Goal: Task Accomplishment & Management: Complete application form

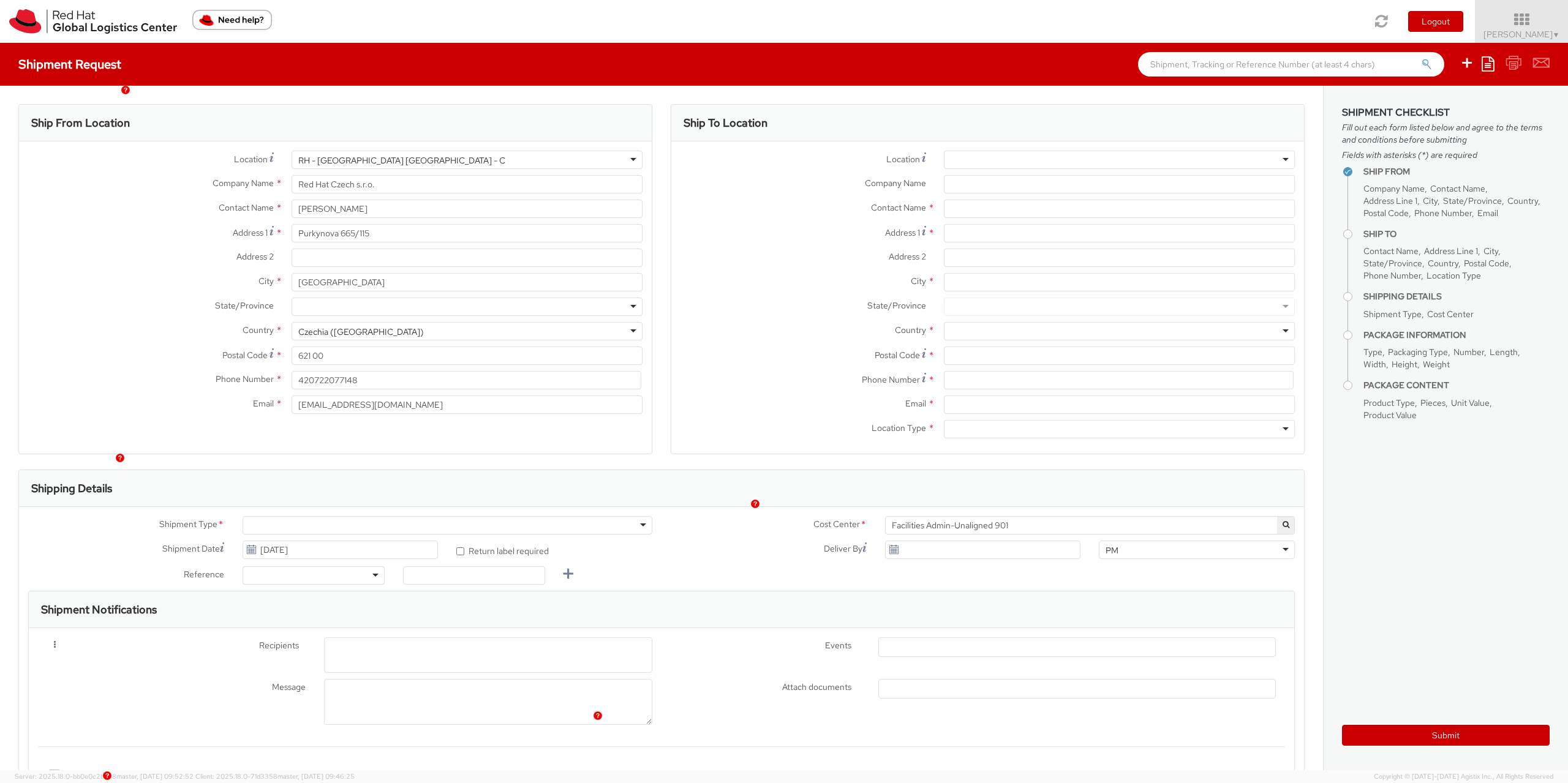
select select
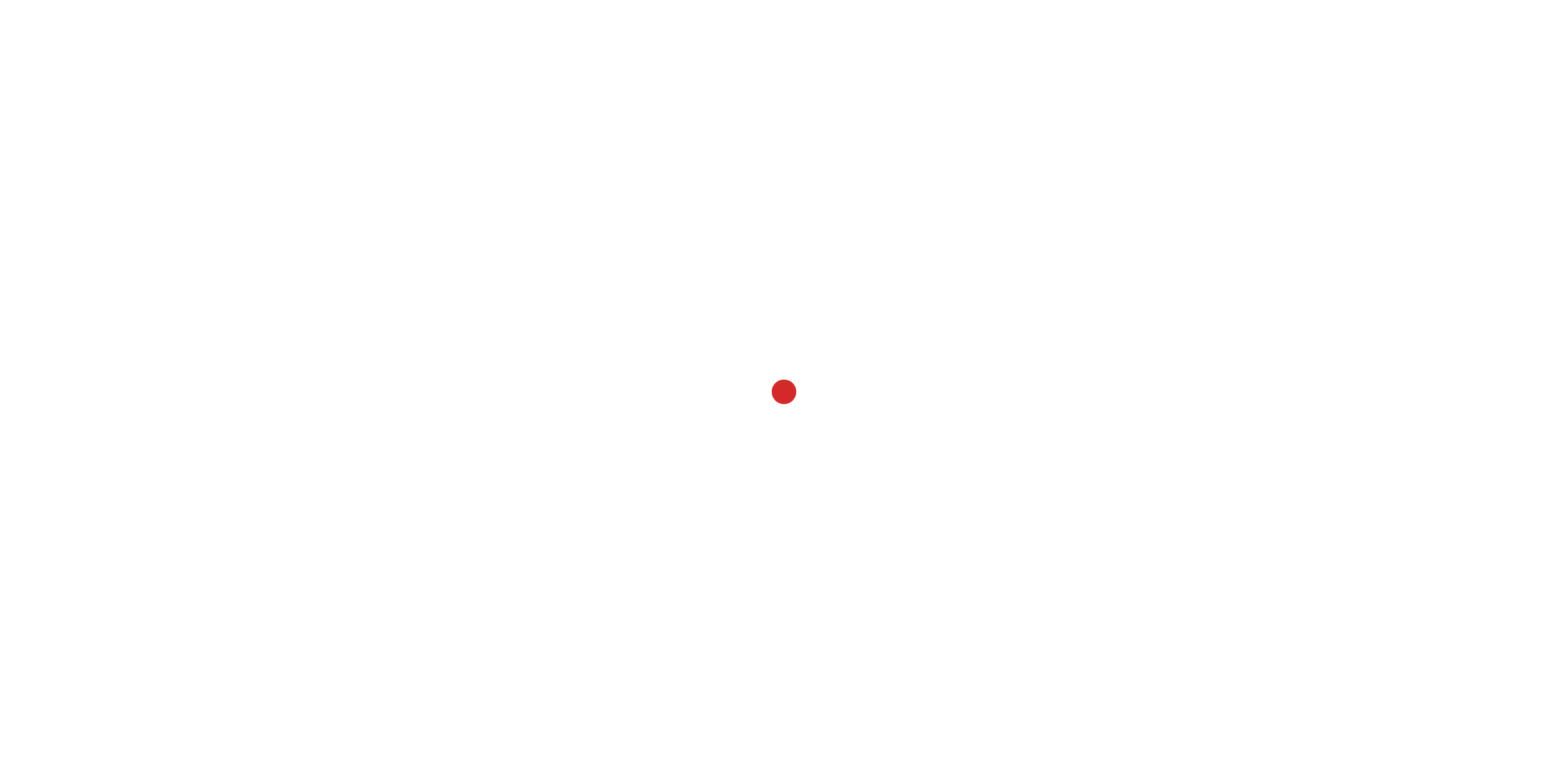
select select
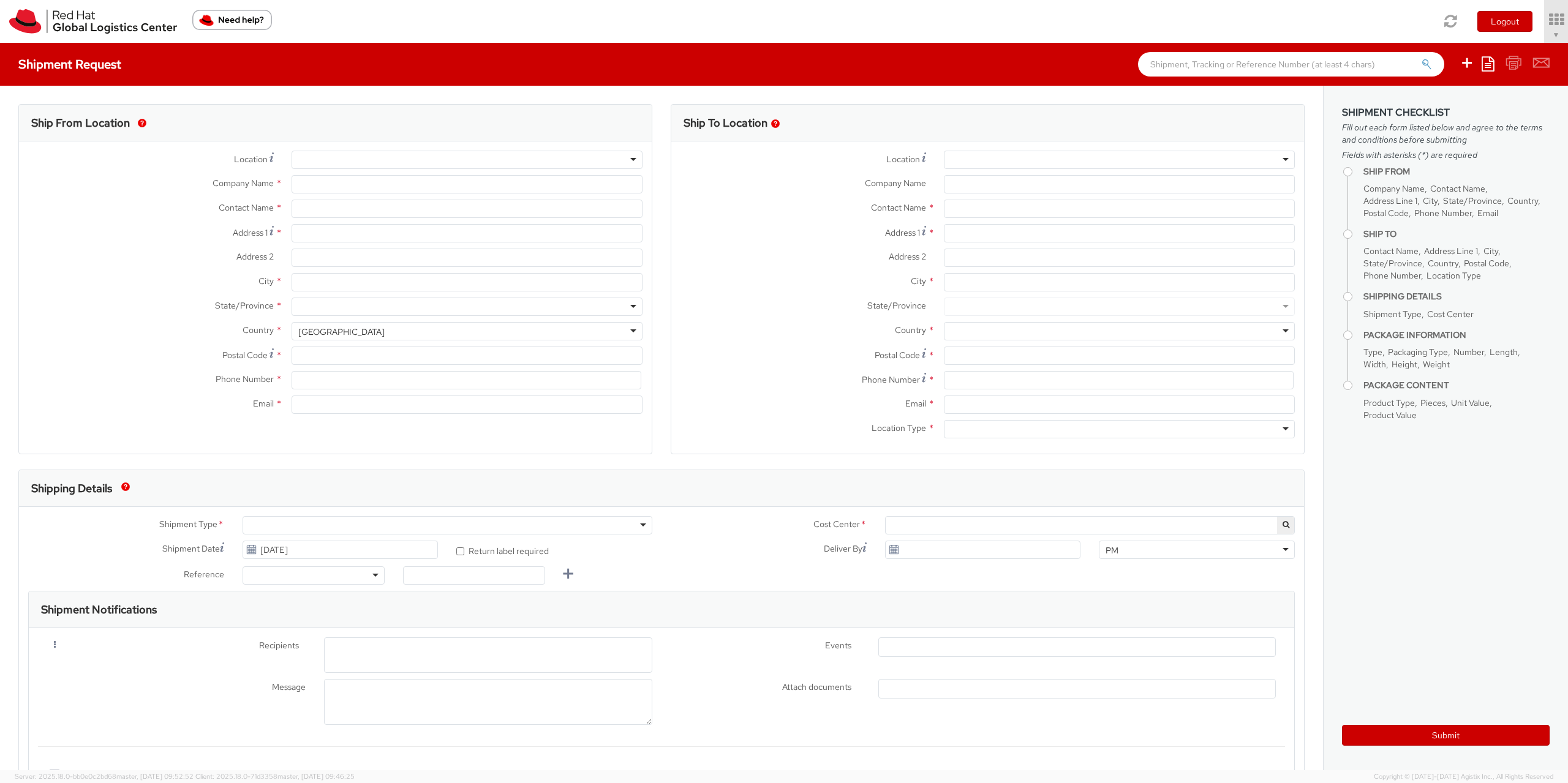
select select "901"
select select
type input "Red Hat Czech s.r.o."
type input "[PERSON_NAME]"
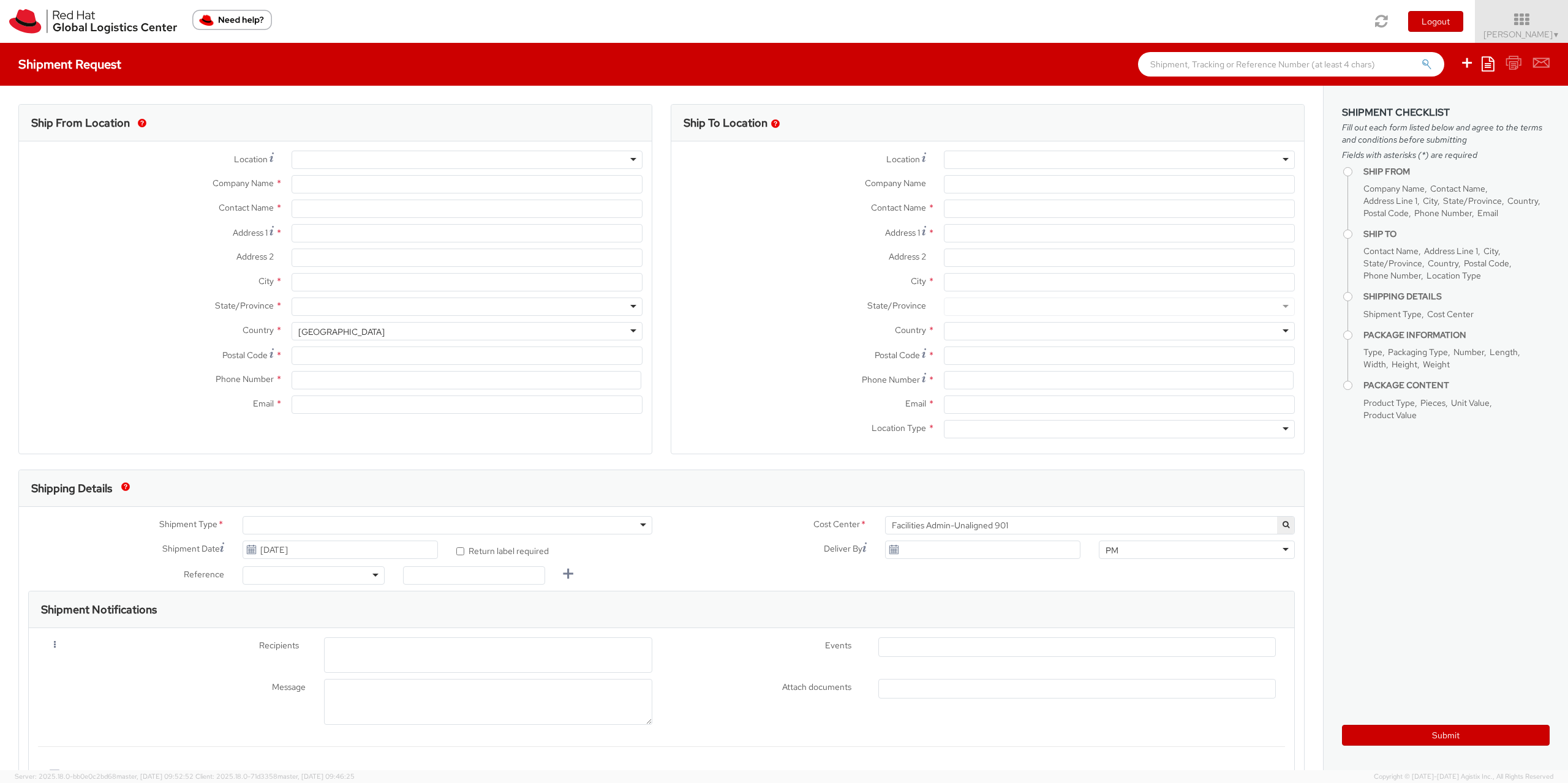
type input "Purkynova 665/115"
type input "[GEOGRAPHIC_DATA]"
type input "621 00"
type input "420722077148"
type input "[EMAIL_ADDRESS][DOMAIN_NAME]"
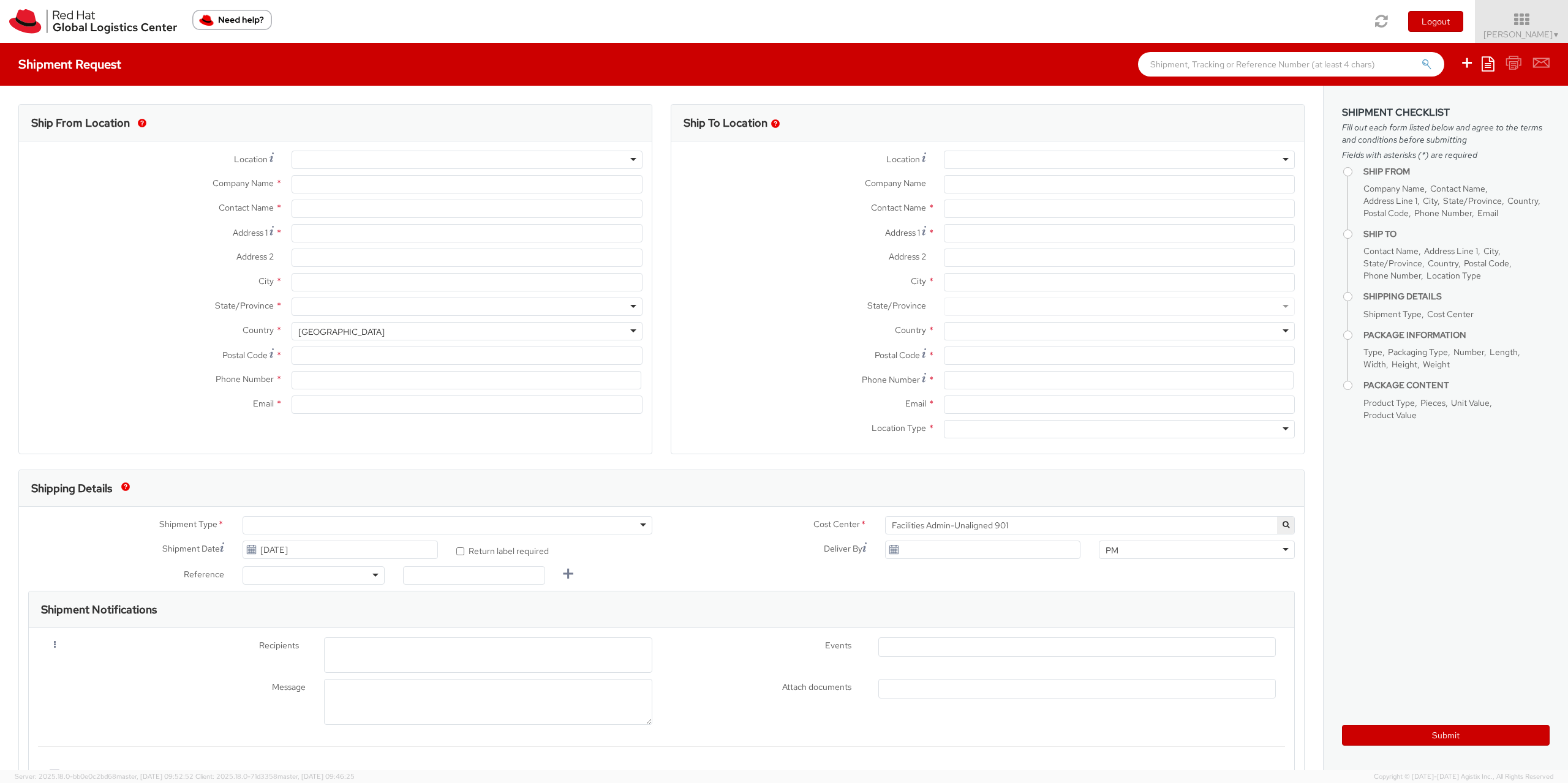
select select "CM"
select select "KGS"
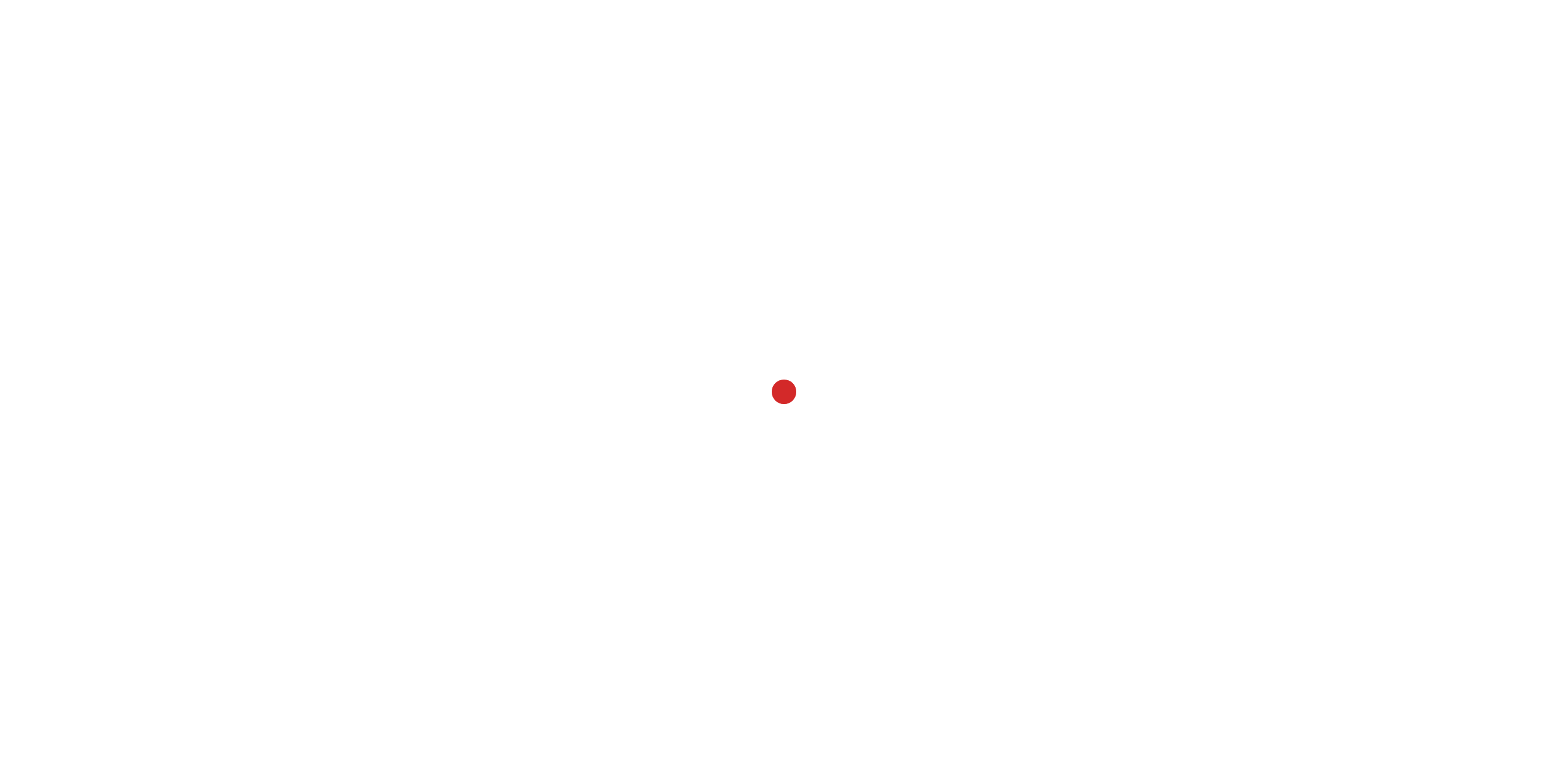
select select
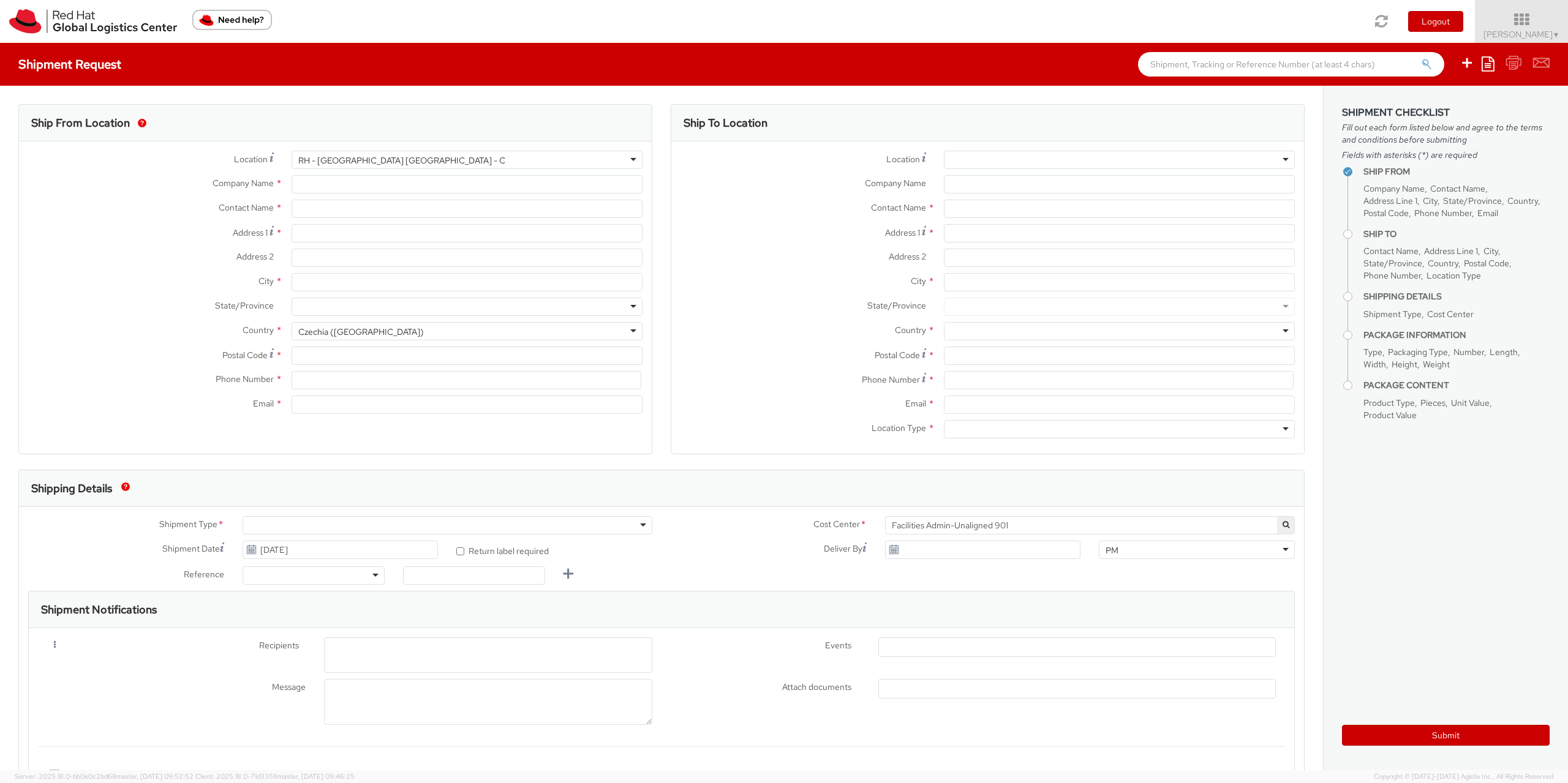
type input "Red Hat Czech s.r.o."
type input "[PERSON_NAME]"
type input "Purkynova 665/115"
type input "[GEOGRAPHIC_DATA]"
type input "621 00"
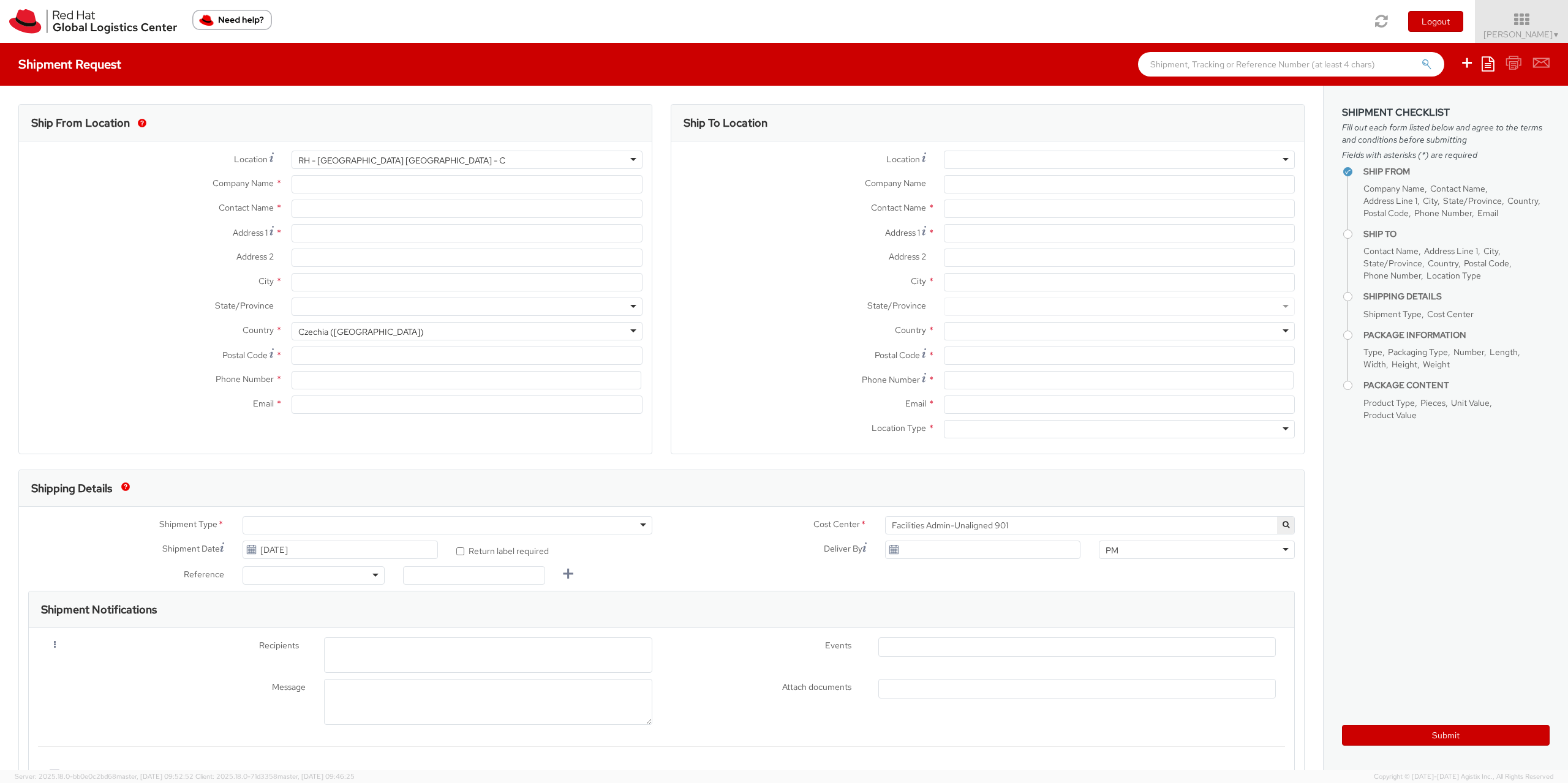
type input "420722077148"
type input "[EMAIL_ADDRESS][DOMAIN_NAME]"
select select "901"
select select "CM"
select select "KGS"
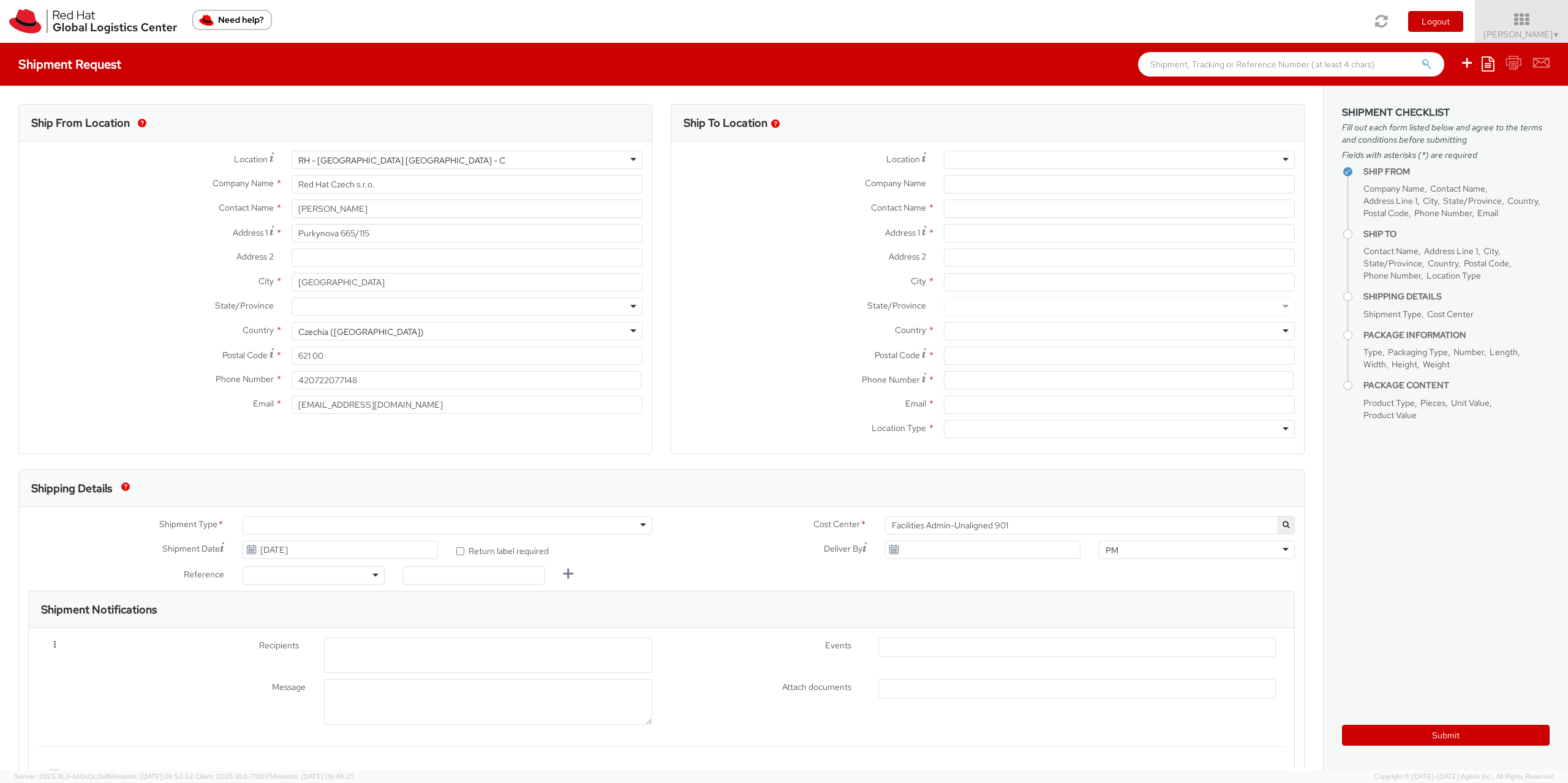
select select
